Goal: Task Accomplishment & Management: Complete application form

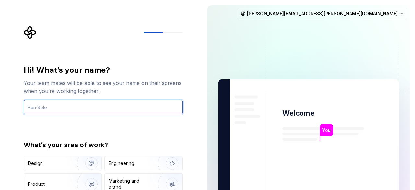
click at [111, 107] on input "text" at bounding box center [103, 107] width 159 height 14
type input "[PERSON_NAME]"
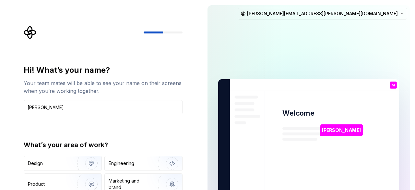
click at [130, 129] on div "Hi! What’s your name? Your team mates will be able to see your name on their sc…" at bounding box center [103, 138] width 159 height 147
click at [129, 127] on div "Hi! What’s your name? Your team mates will be able to see your name on their sc…" at bounding box center [103, 138] width 159 height 147
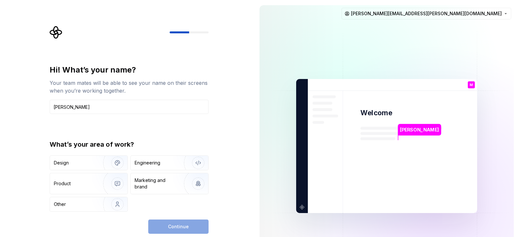
drag, startPoint x: 321, startPoint y: 3, endPoint x: 198, endPoint y: 120, distance: 170.5
click at [198, 120] on div "Hi! What’s your name? Your team mates will be able to see your name on their sc…" at bounding box center [129, 138] width 159 height 147
click at [118, 189] on img "button" at bounding box center [113, 204] width 42 height 43
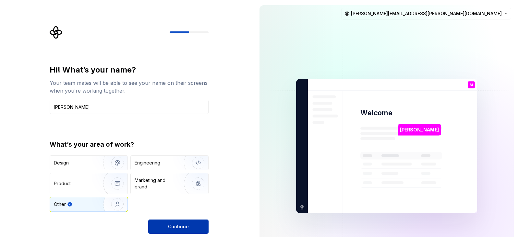
click at [167, 189] on button "Continue" at bounding box center [178, 227] width 60 height 14
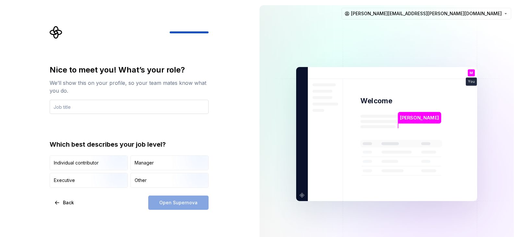
click at [110, 111] on input "text" at bounding box center [129, 107] width 159 height 14
type input "C"
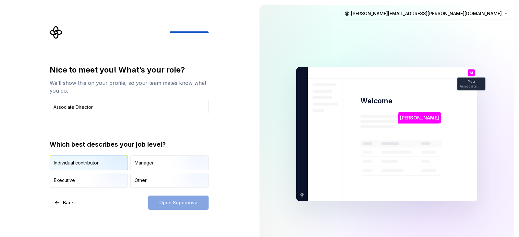
type input "Associate Director"
click at [93, 161] on img "button" at bounding box center [112, 171] width 42 height 43
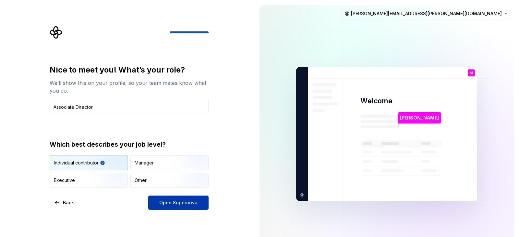
click at [170, 189] on button "Open Supernova" at bounding box center [178, 203] width 60 height 14
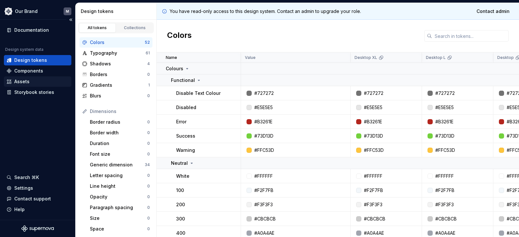
click at [25, 83] on div "Assets" at bounding box center [21, 81] width 15 height 6
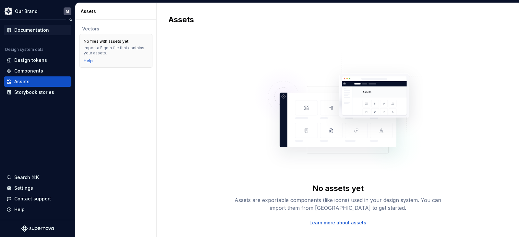
click at [39, 29] on div "Documentation" at bounding box center [31, 30] width 35 height 6
